Goal: Task Accomplishment & Management: Complete application form

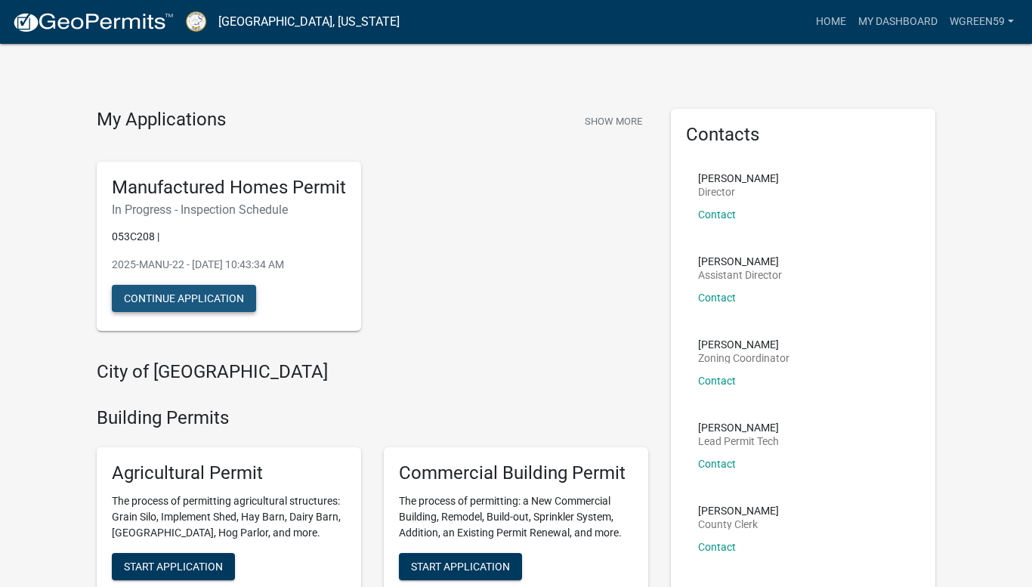
click at [191, 292] on button "Continue Application" at bounding box center [184, 298] width 144 height 27
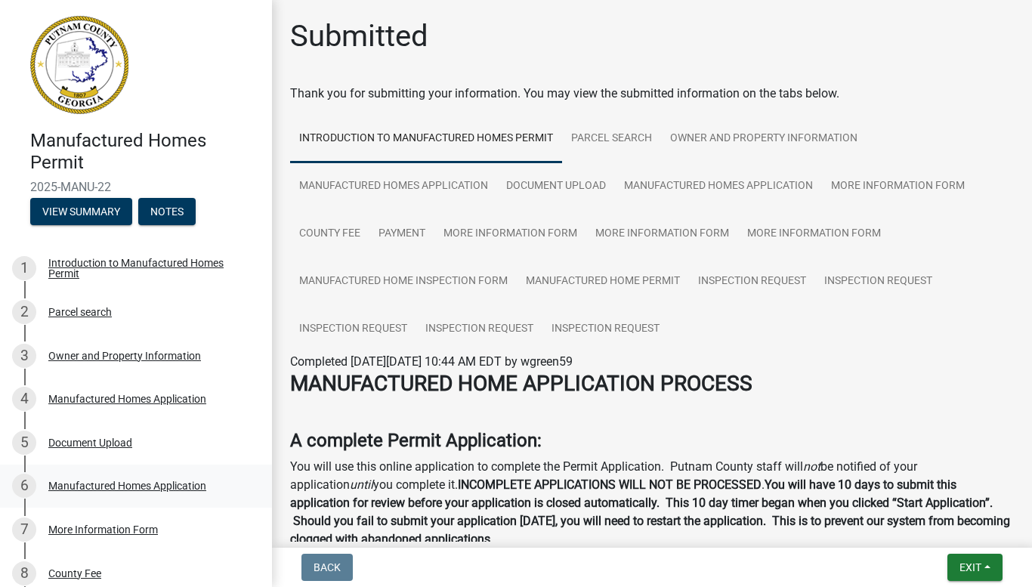
click at [132, 484] on div "Manufactured Homes Application" at bounding box center [127, 485] width 158 height 11
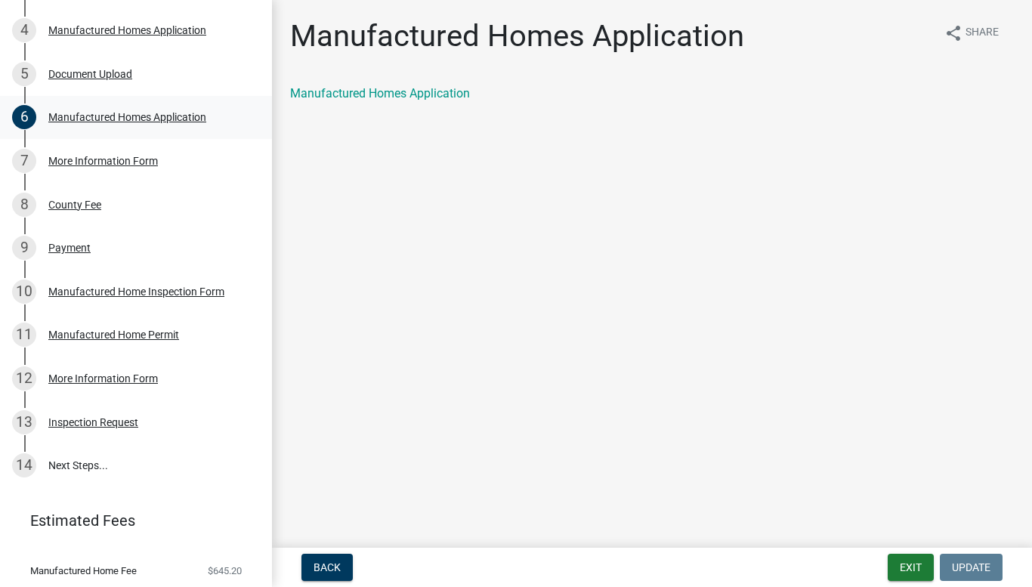
scroll to position [384, 0]
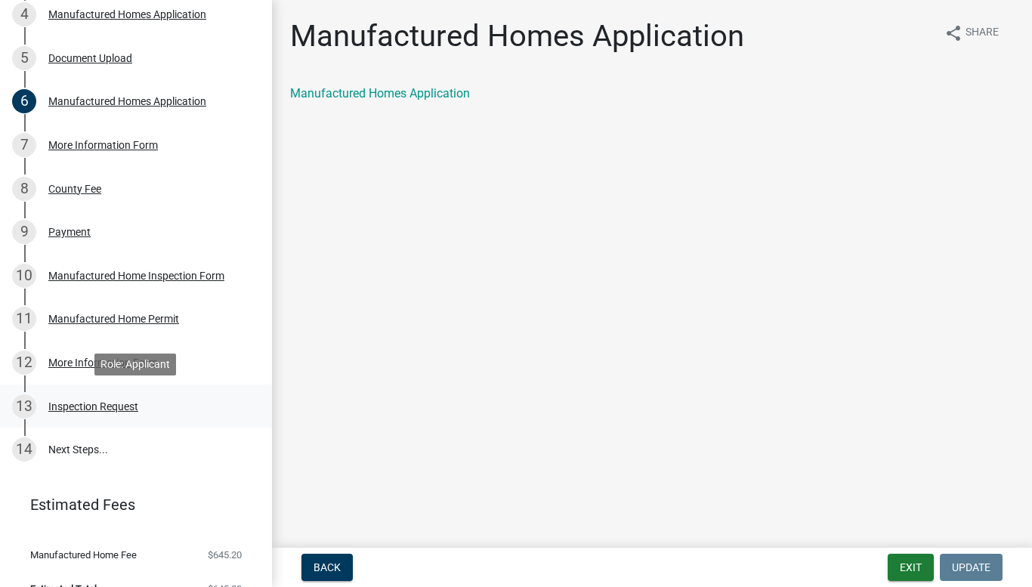
click at [99, 402] on div "Inspection Request" at bounding box center [93, 406] width 90 height 11
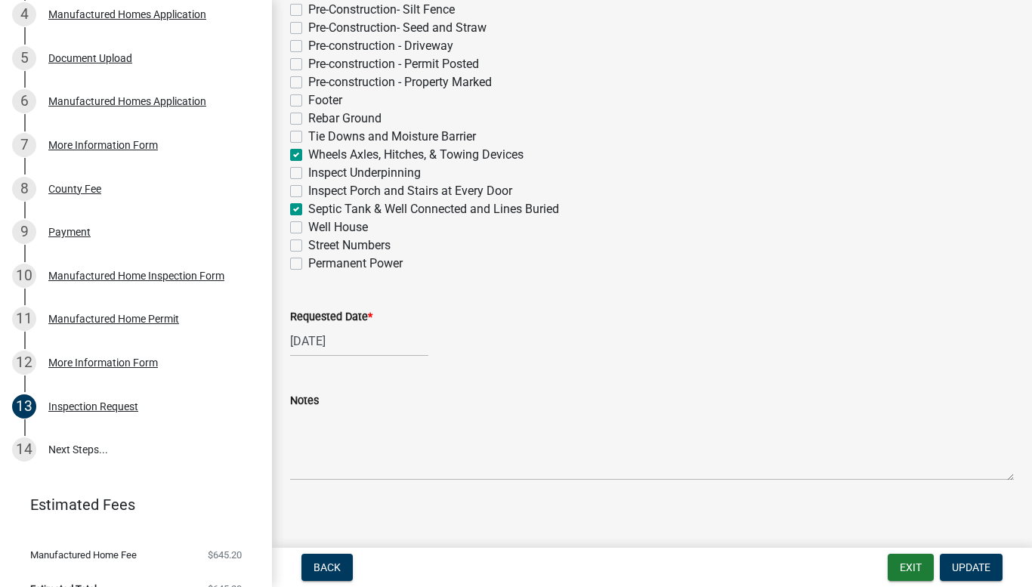
scroll to position [395, 0]
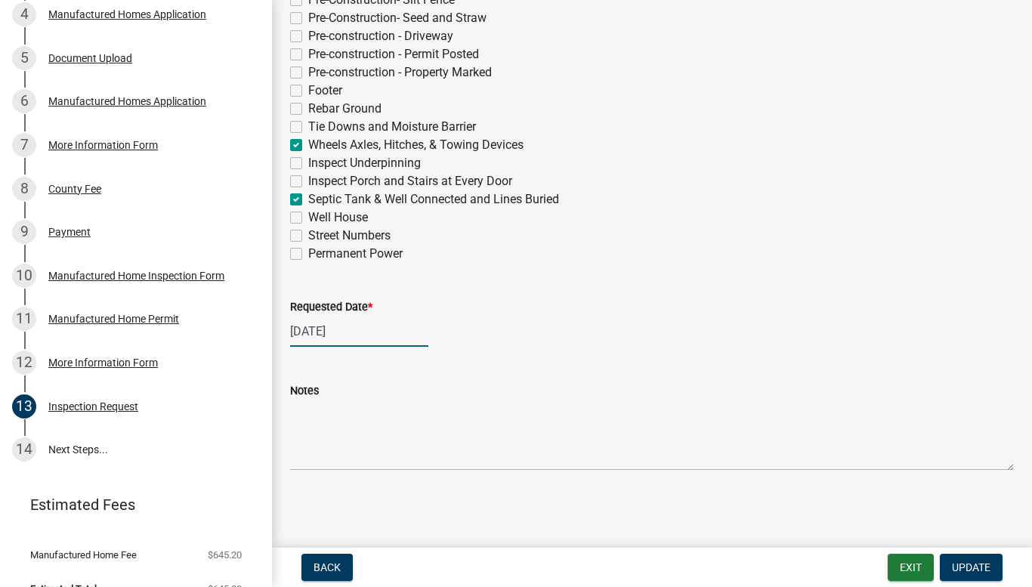
click at [346, 327] on div "[DATE]" at bounding box center [359, 331] width 138 height 31
select select "9"
select select "2025"
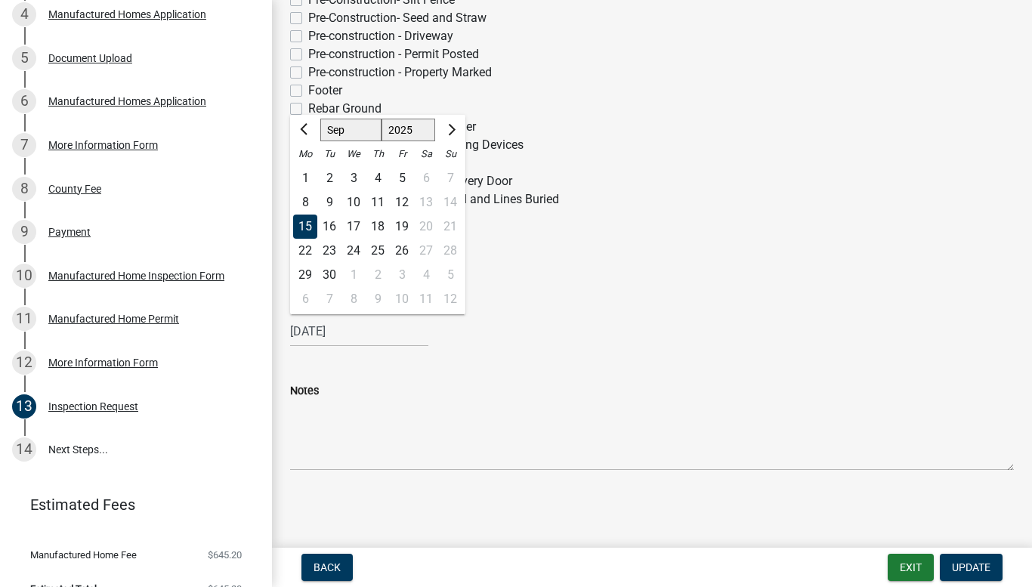
click at [307, 252] on div "22" at bounding box center [305, 251] width 24 height 24
type input "[DATE]"
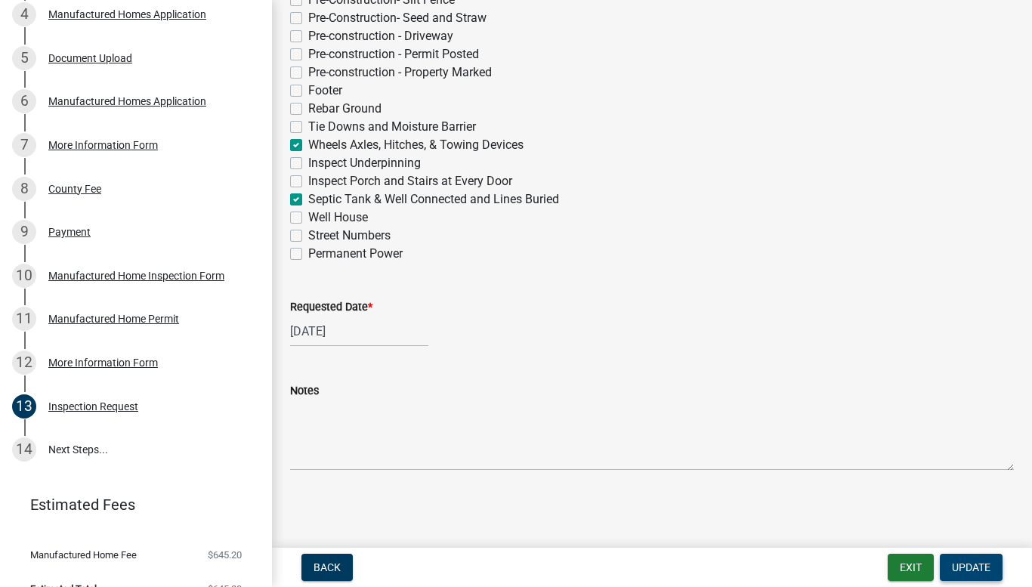
click at [978, 570] on span "Update" at bounding box center [971, 567] width 39 height 12
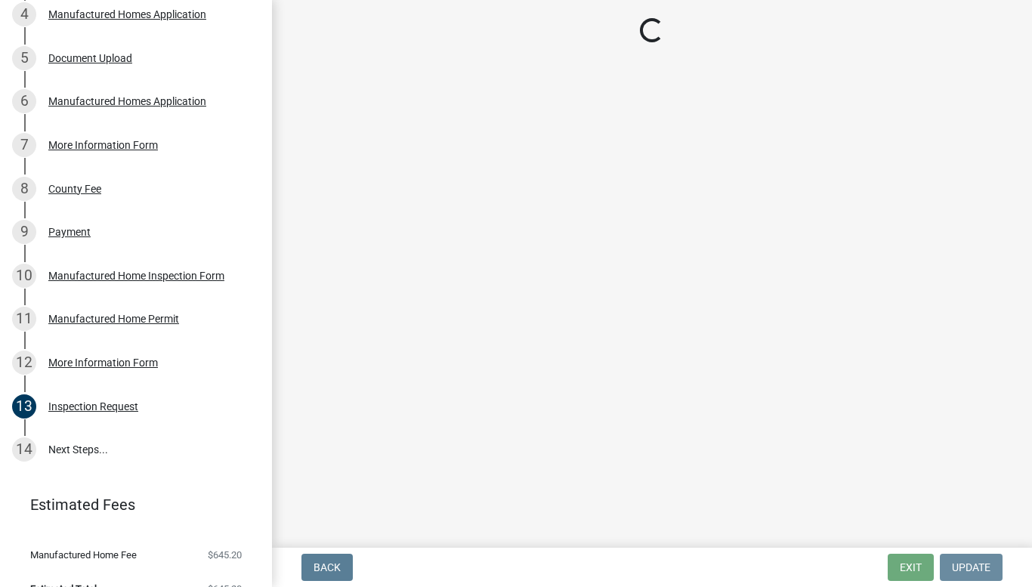
scroll to position [0, 0]
